Goal: Information Seeking & Learning: Find specific fact

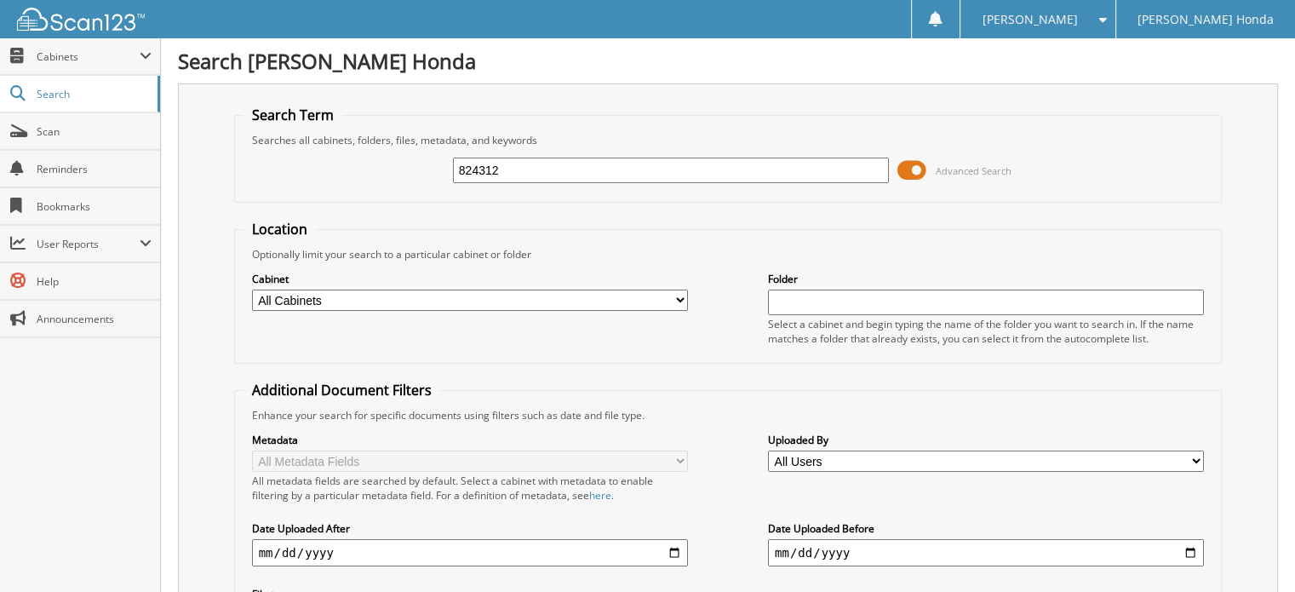
type input "824312"
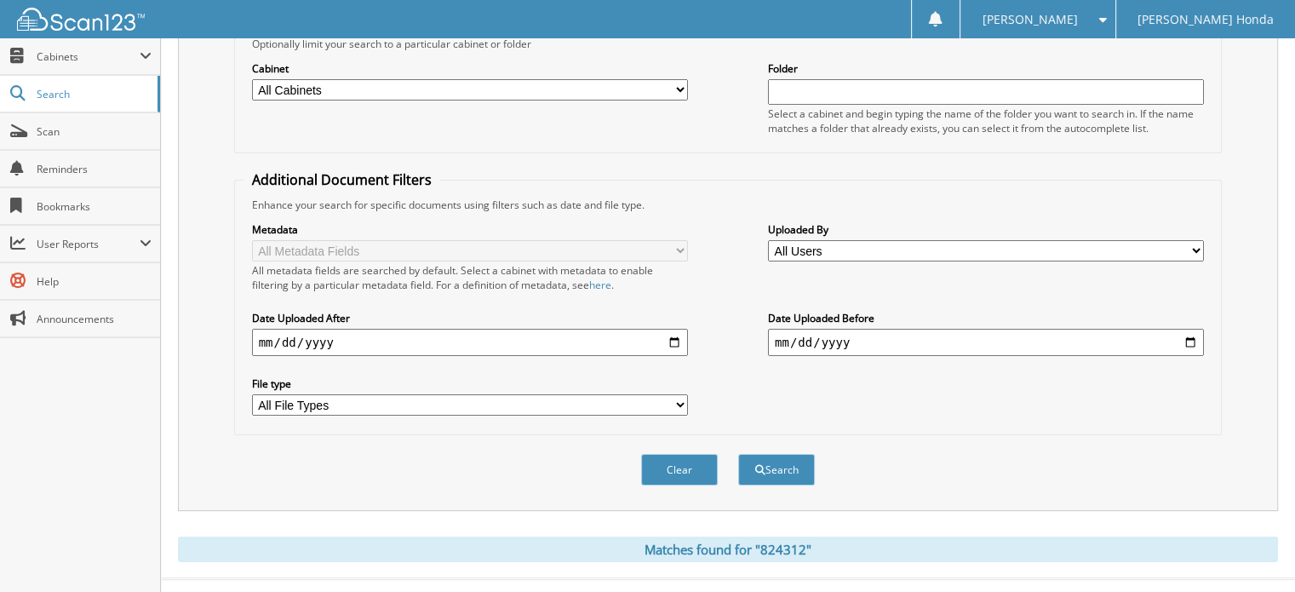
scroll to position [225, 0]
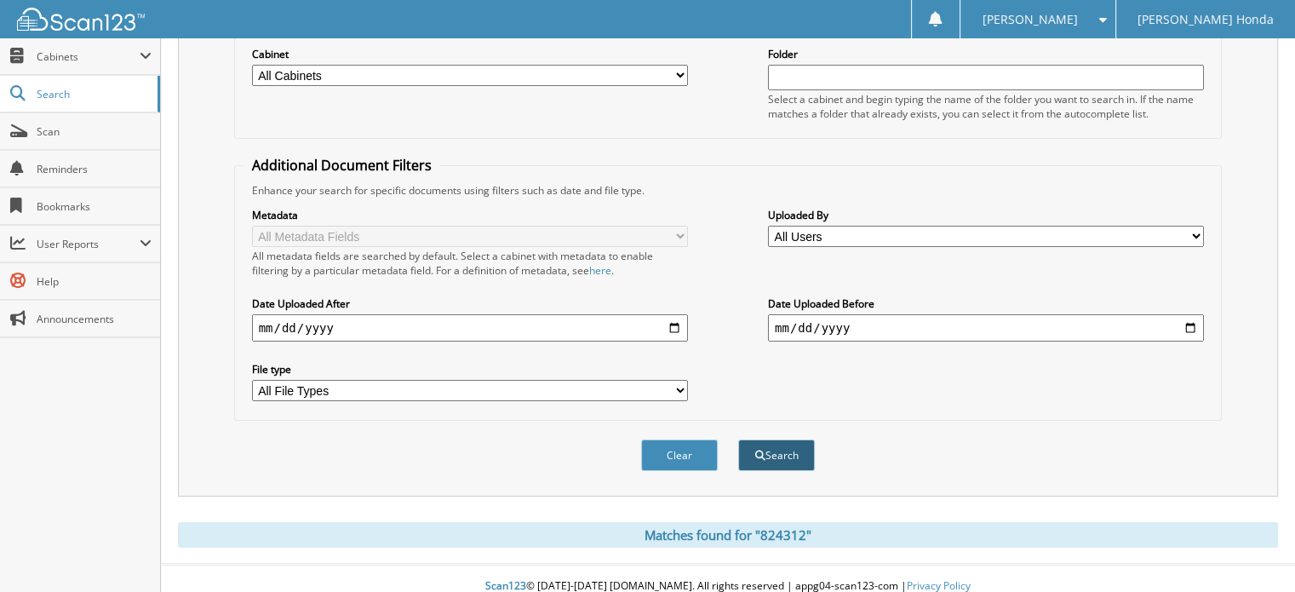
click at [766, 439] on button "Search" at bounding box center [776, 455] width 77 height 32
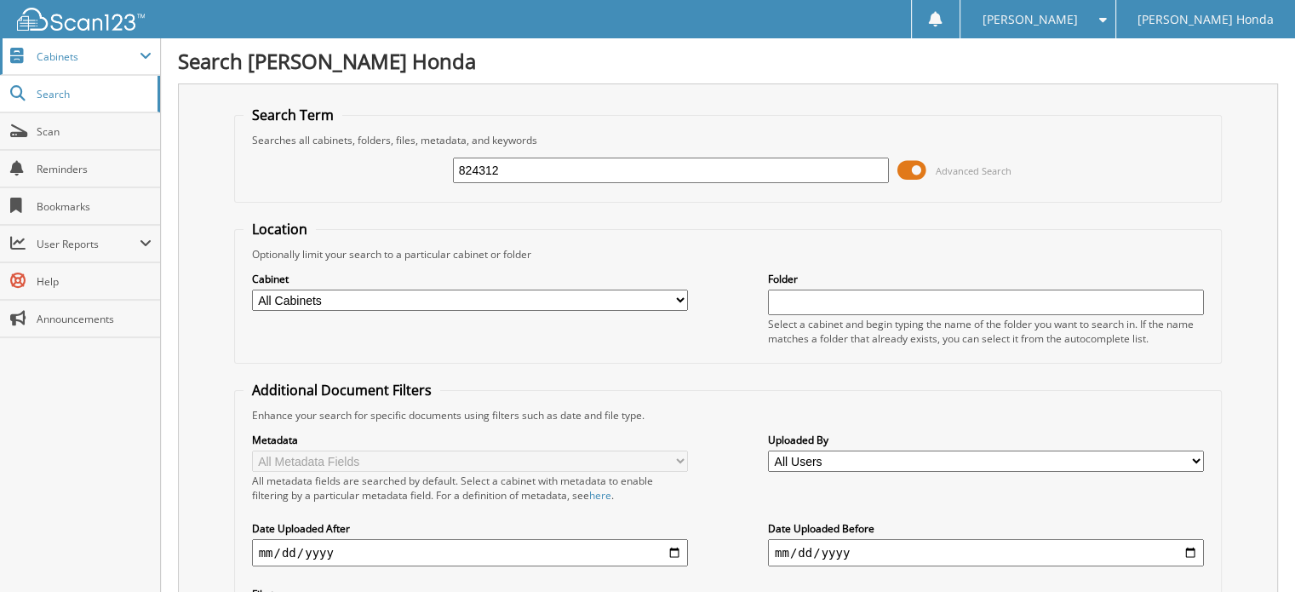
click at [115, 60] on span "Cabinets" at bounding box center [88, 56] width 103 height 14
